Goal: Information Seeking & Learning: Learn about a topic

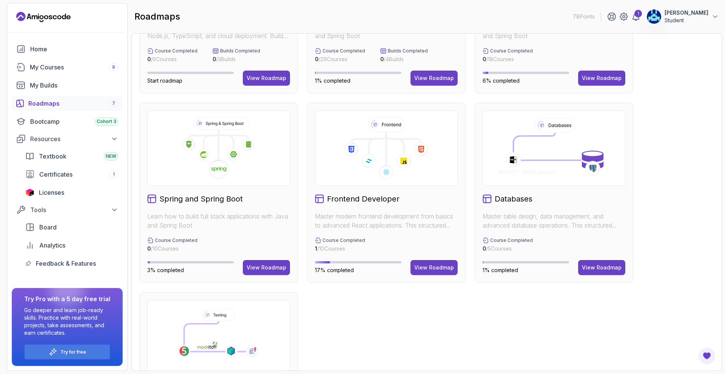
scroll to position [59, 0]
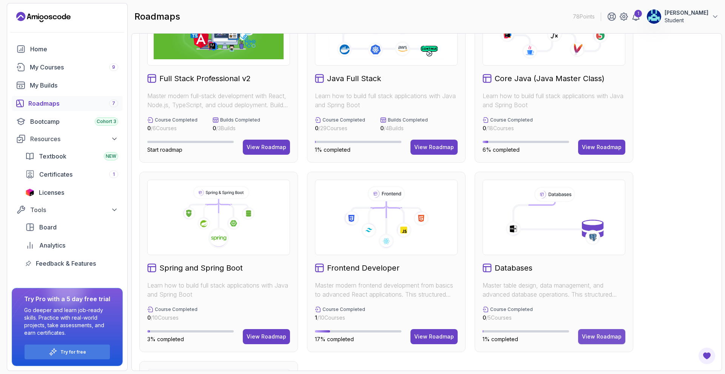
click at [338, 138] on button "View Roadmap" at bounding box center [601, 336] width 47 height 15
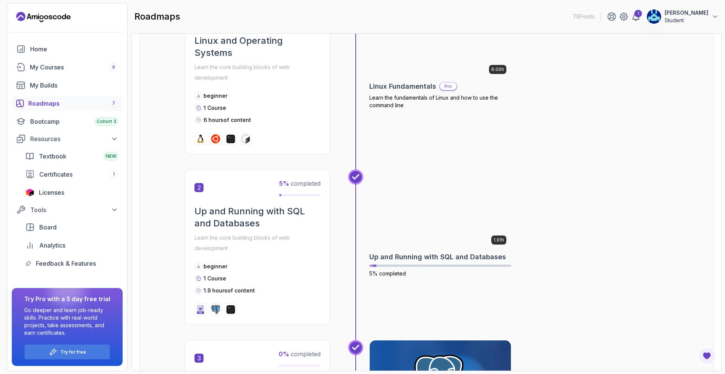
scroll to position [193, 0]
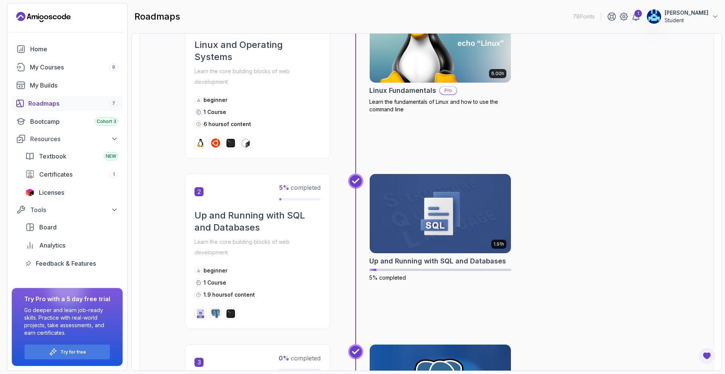
click at [338, 138] on img at bounding box center [440, 213] width 141 height 79
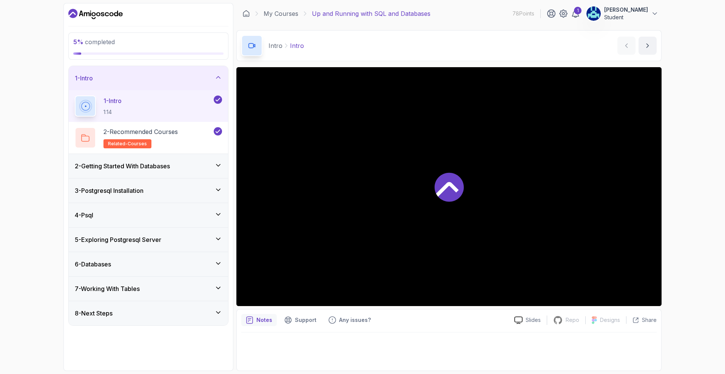
click at [176, 138] on div "2 - Getting Started With Databases" at bounding box center [148, 166] width 159 height 24
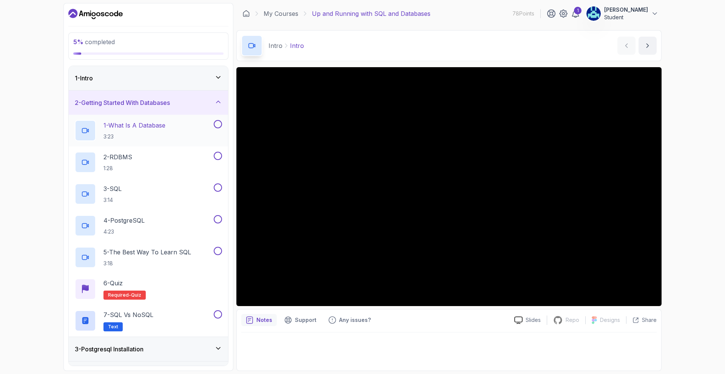
click at [144, 138] on p "3:23" at bounding box center [134, 137] width 62 height 8
